Goal: Transaction & Acquisition: Purchase product/service

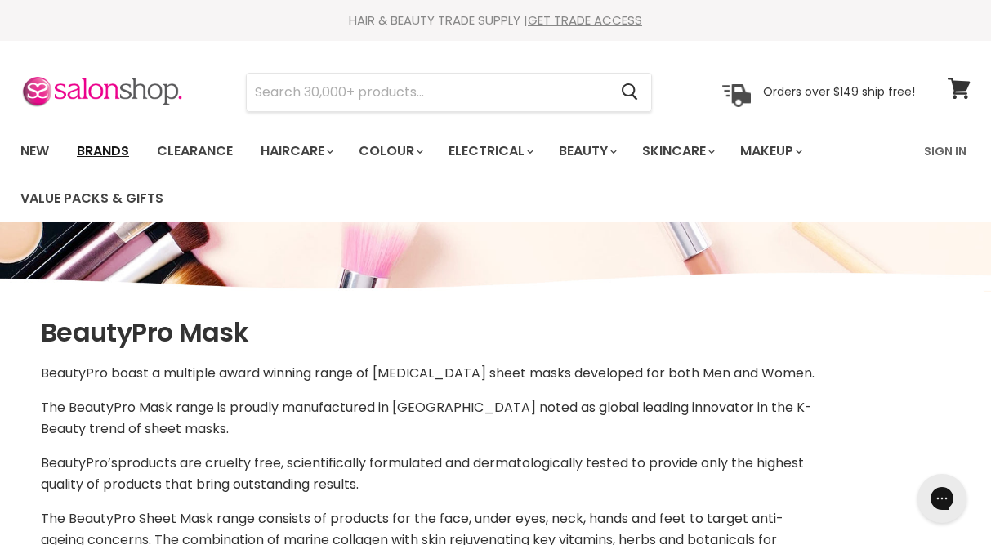
click at [106, 145] on link "Brands" at bounding box center [103, 151] width 77 height 34
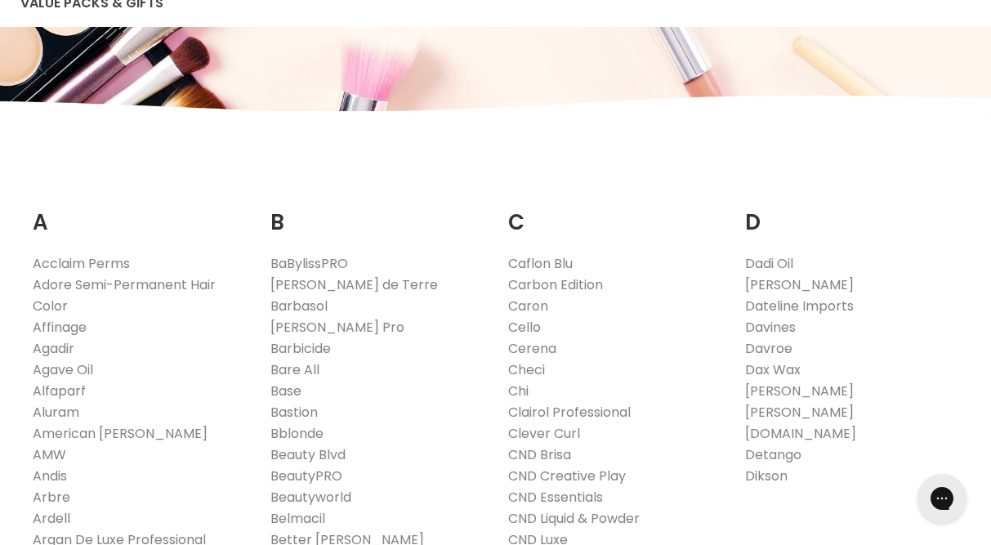
scroll to position [196, 0]
click at [295, 474] on link "BeautyPRO" at bounding box center [306, 474] width 72 height 19
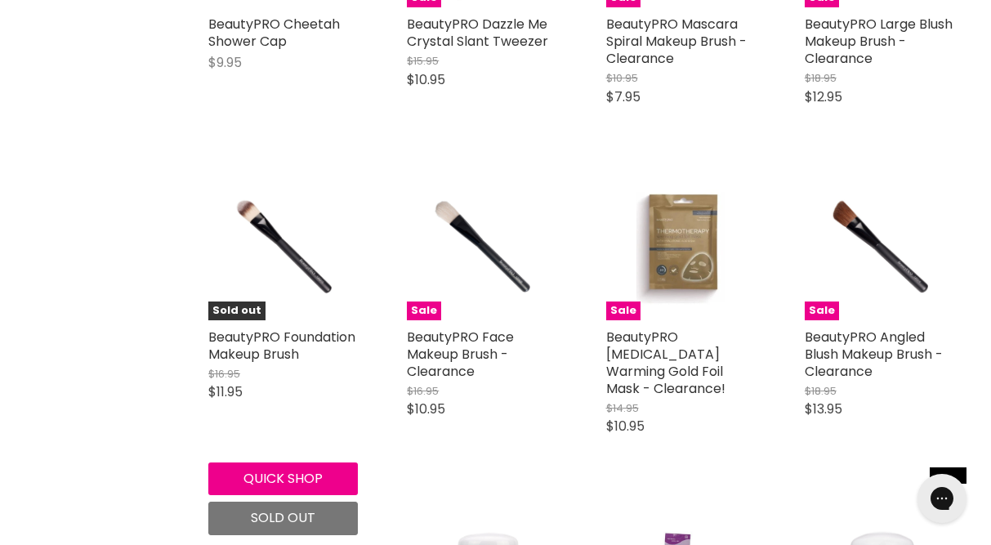
scroll to position [1172, 0]
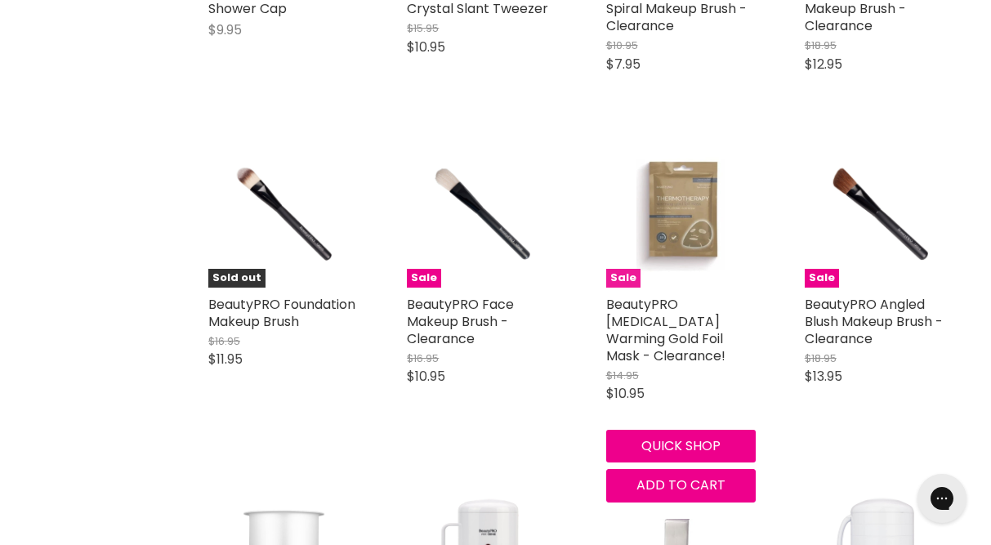
click at [685, 220] on img "Main content" at bounding box center [680, 211] width 88 height 149
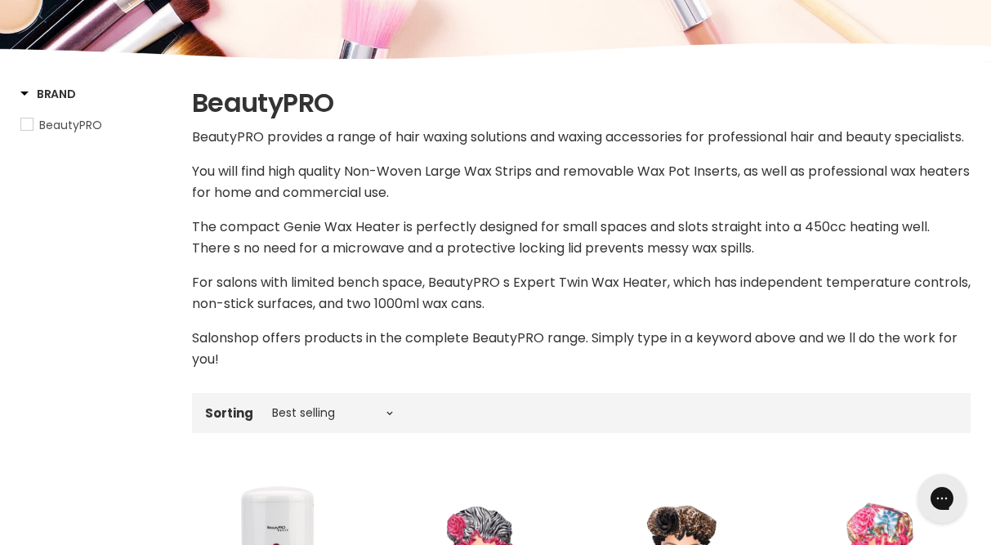
scroll to position [80, 0]
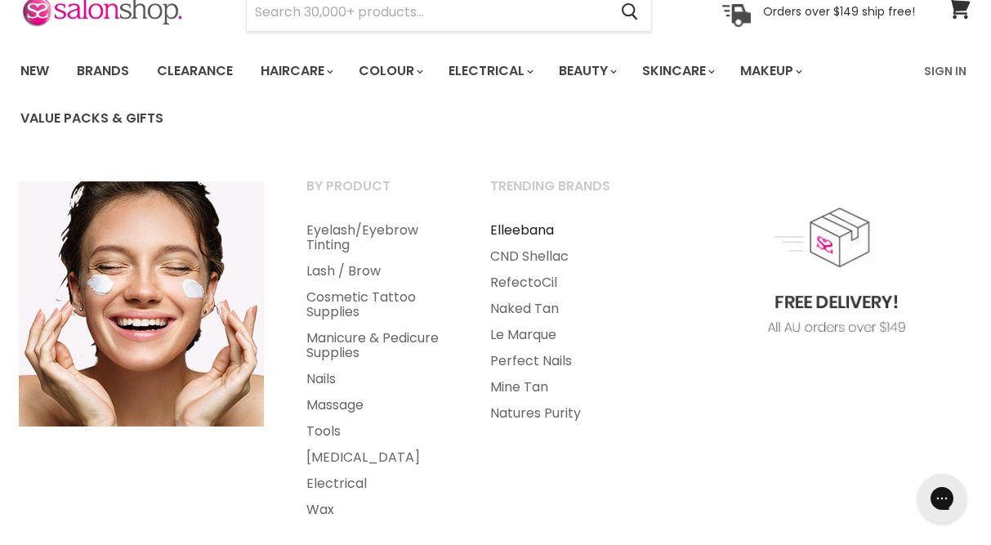
click at [510, 225] on link "Elleebana" at bounding box center [560, 230] width 180 height 26
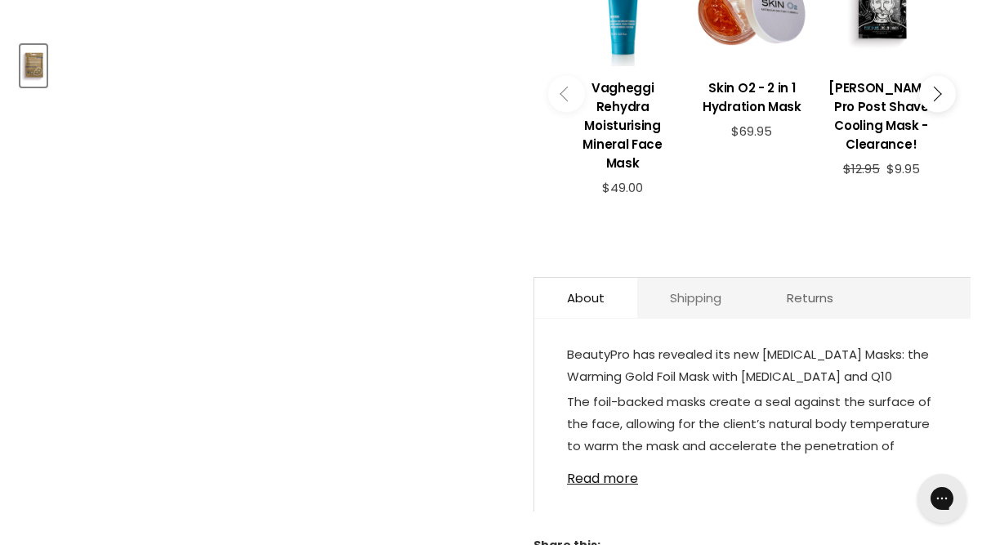
scroll to position [706, 0]
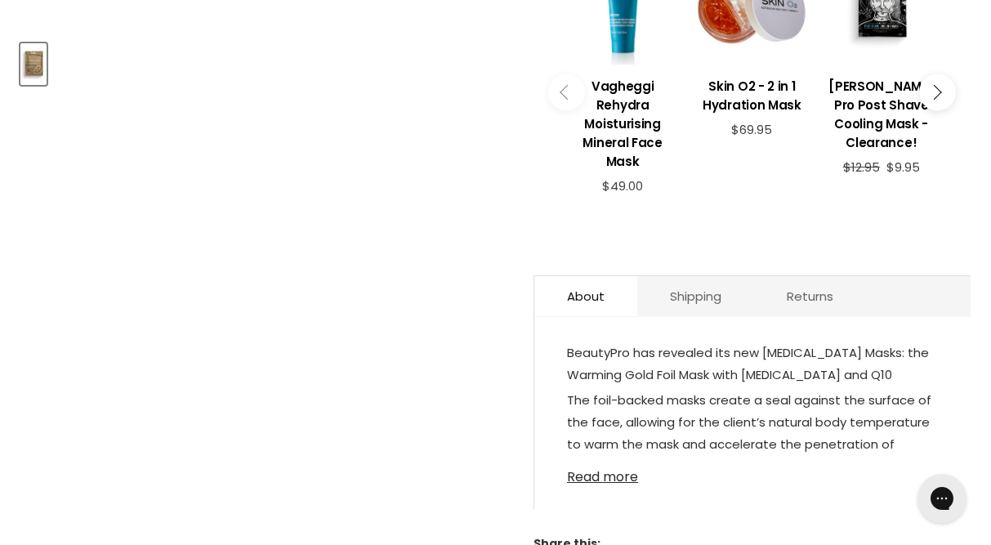
click at [613, 460] on link "Read more" at bounding box center [752, 472] width 371 height 24
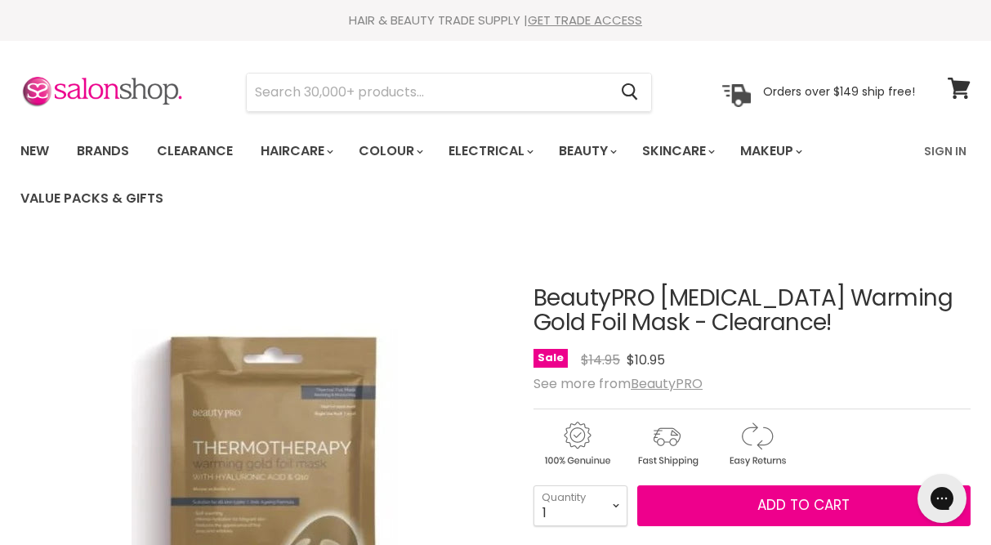
scroll to position [0, 0]
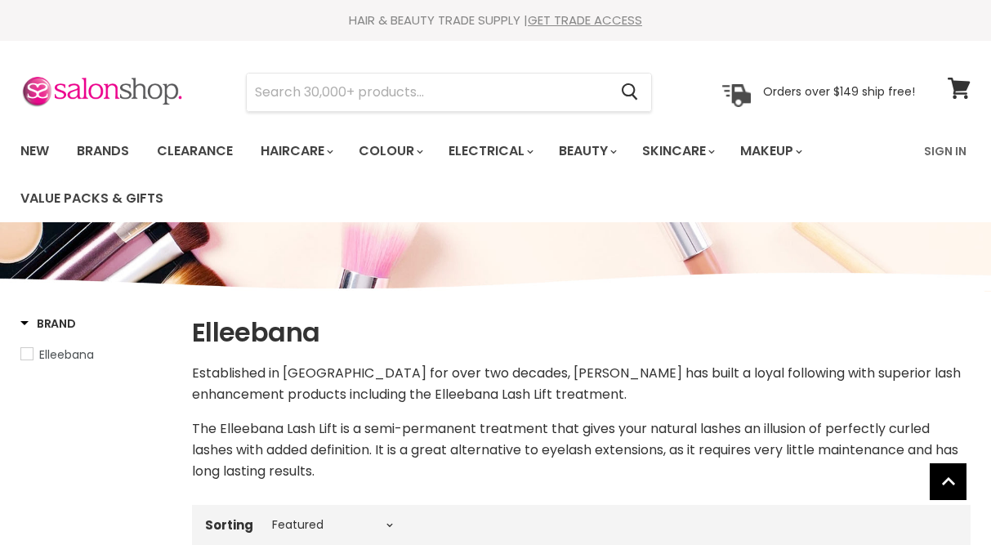
select select "manual"
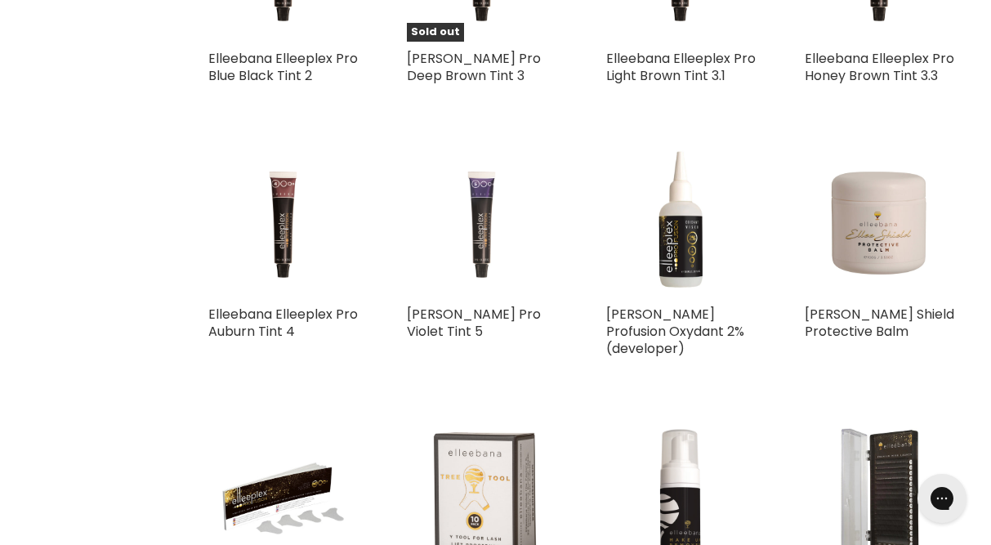
scroll to position [2377, 0]
